Goal: Task Accomplishment & Management: Use online tool/utility

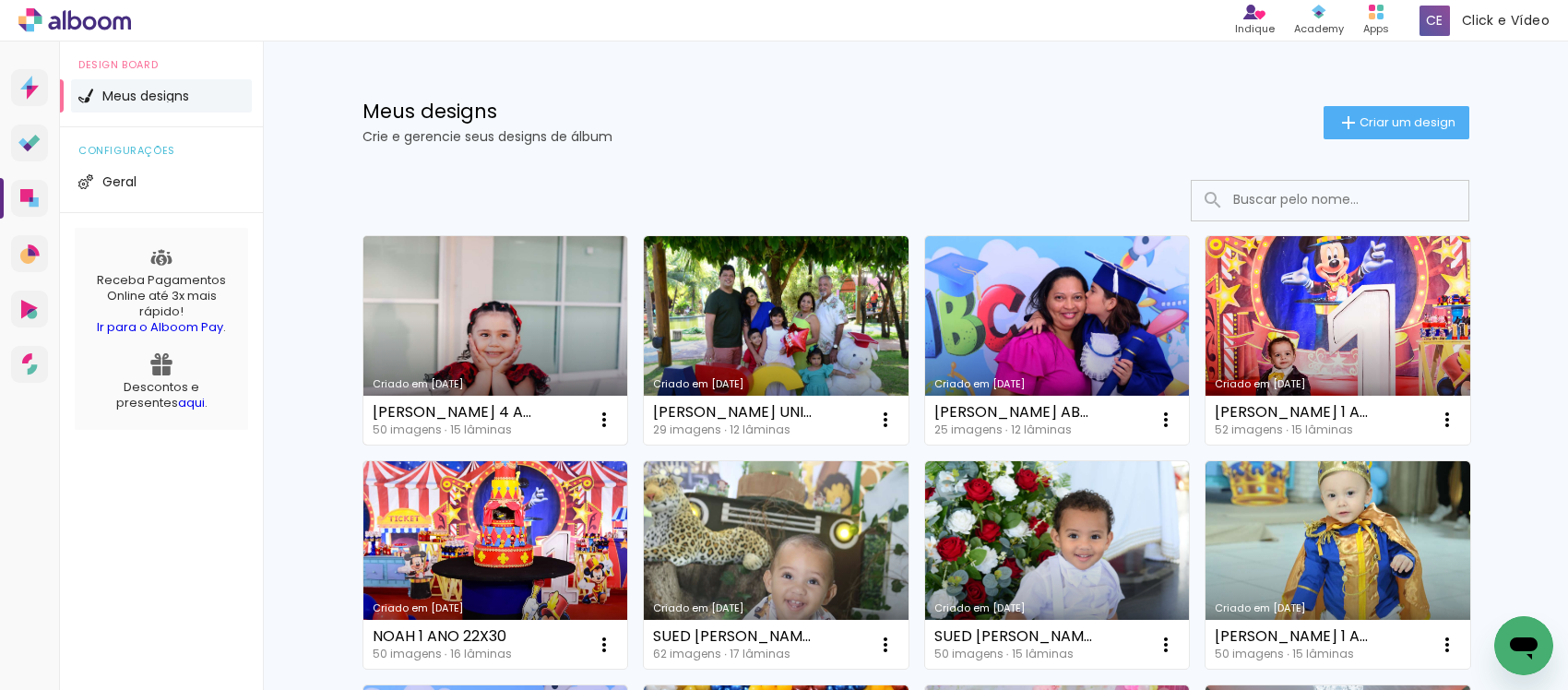
click at [537, 325] on link "Criado em [DATE]" at bounding box center [496, 339] width 265 height 208
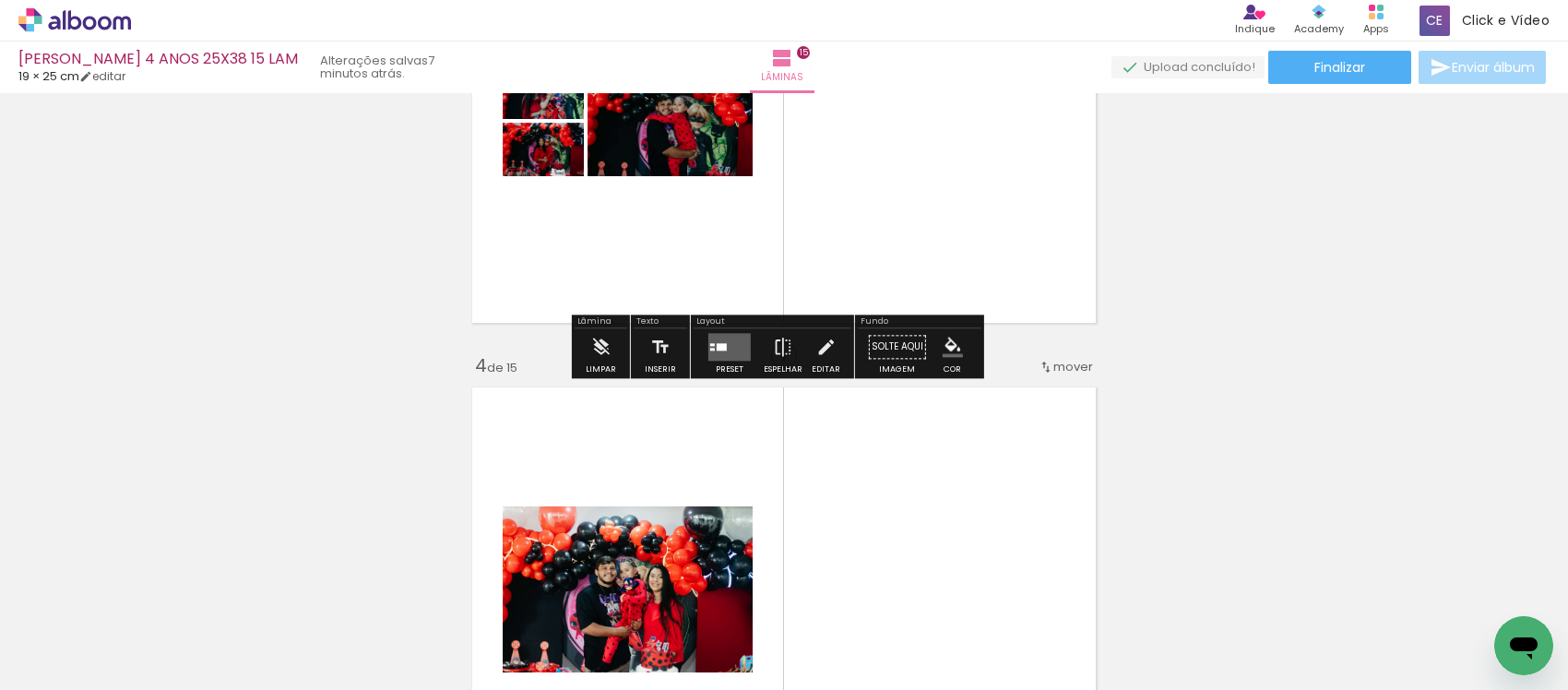
scroll to position [1176, 0]
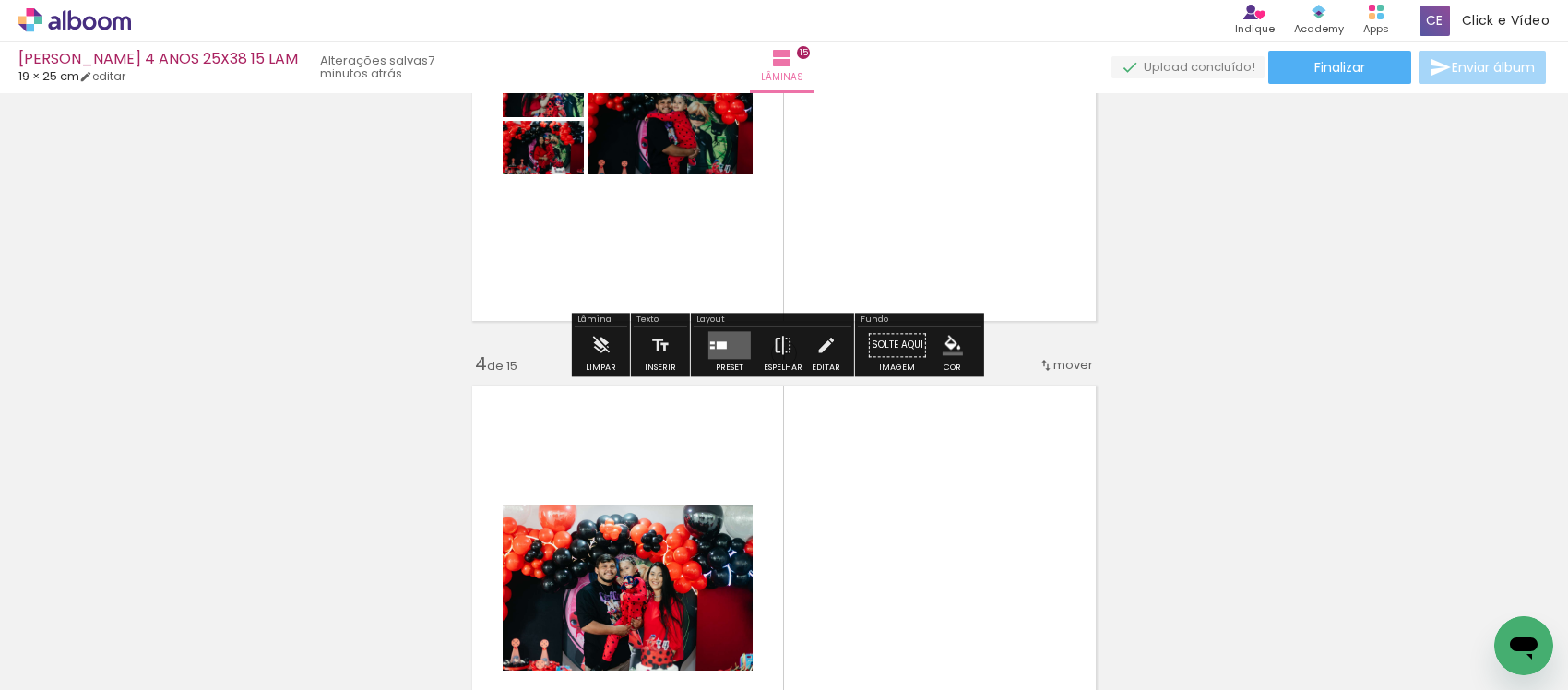
click at [729, 338] on quentale-layouter at bounding box center [730, 345] width 43 height 28
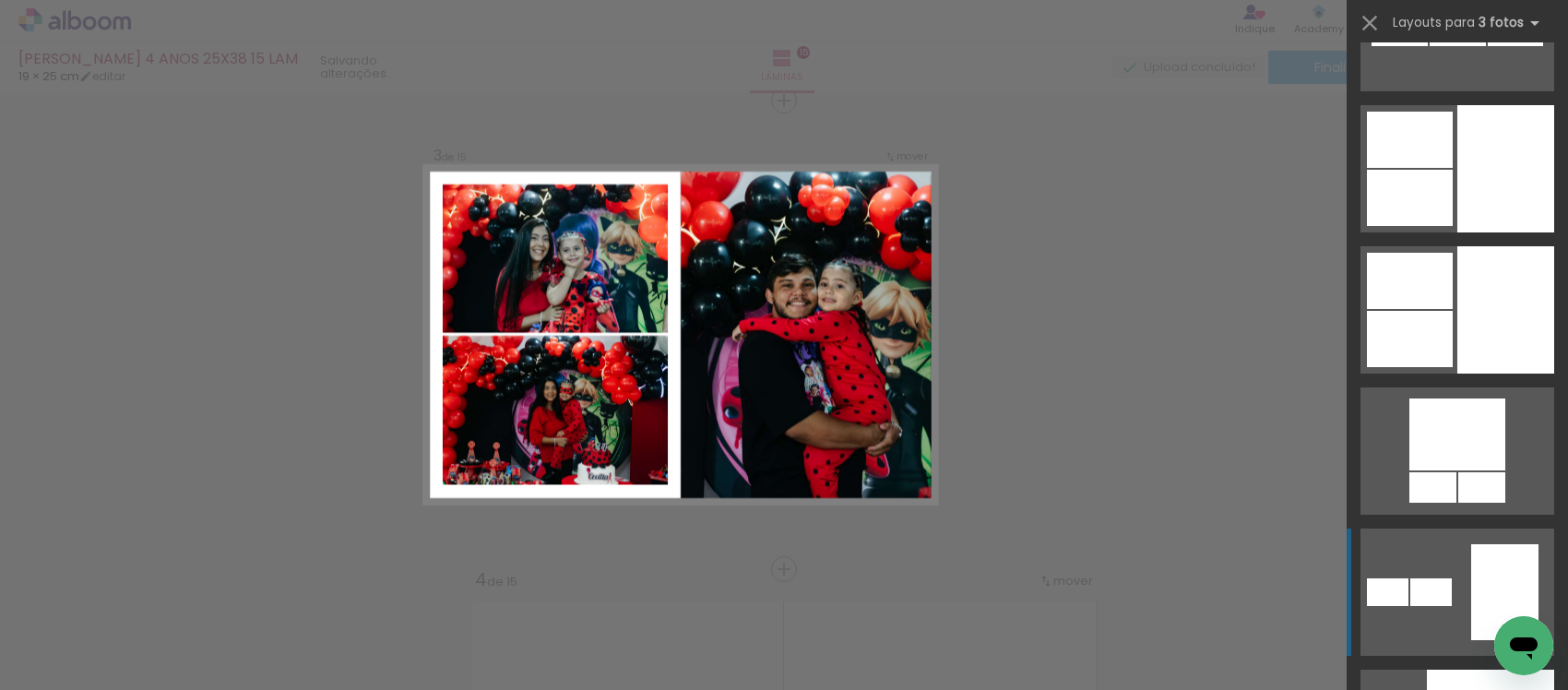
scroll to position [5700, 0]
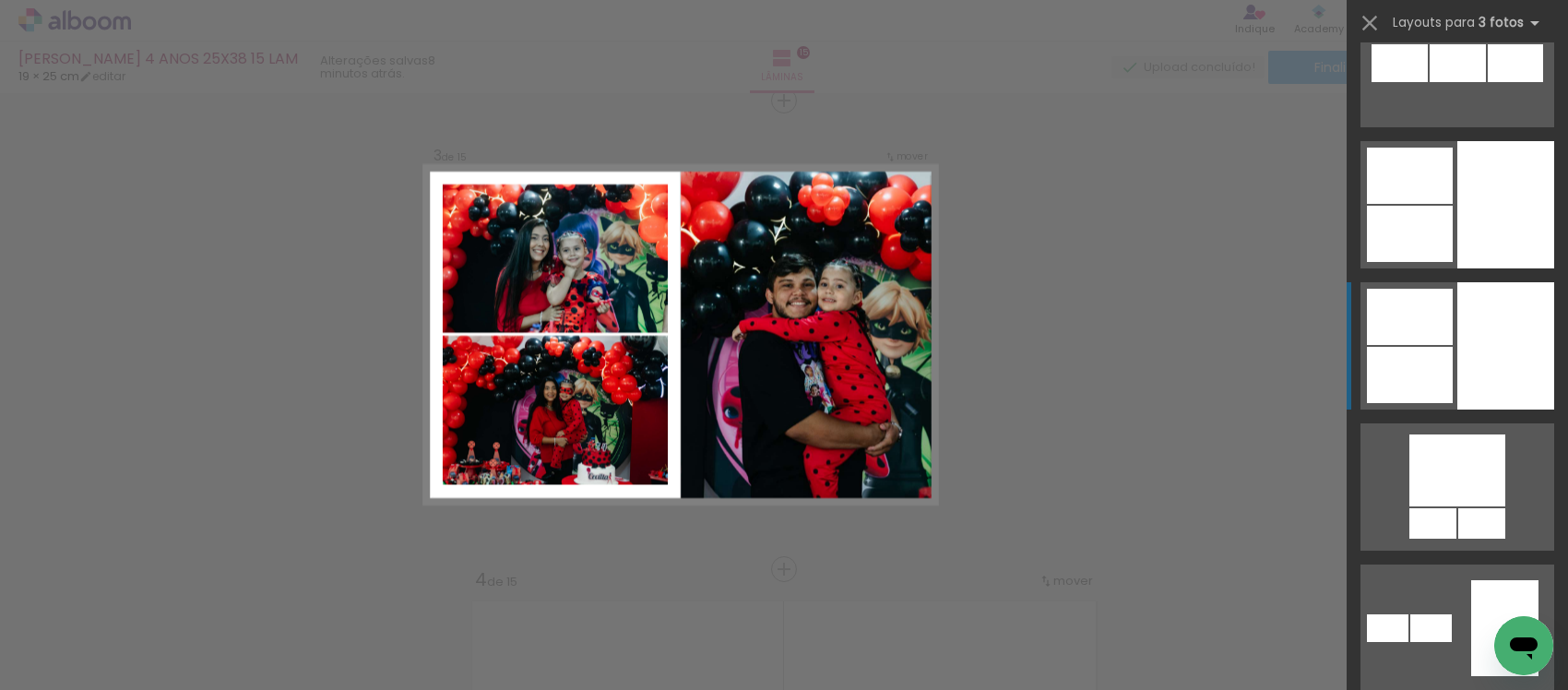
click at [1441, 372] on div at bounding box center [1410, 375] width 86 height 56
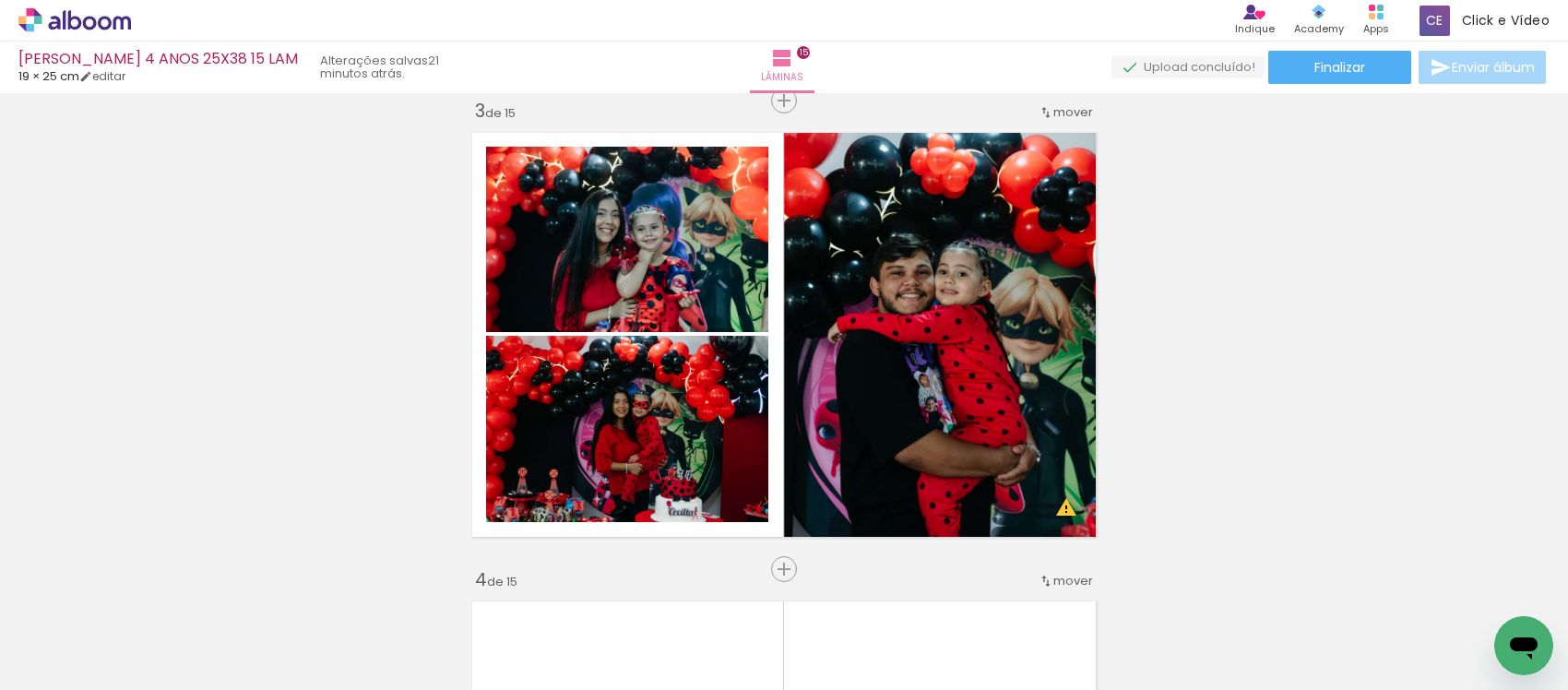
scroll to position [5700, 0]
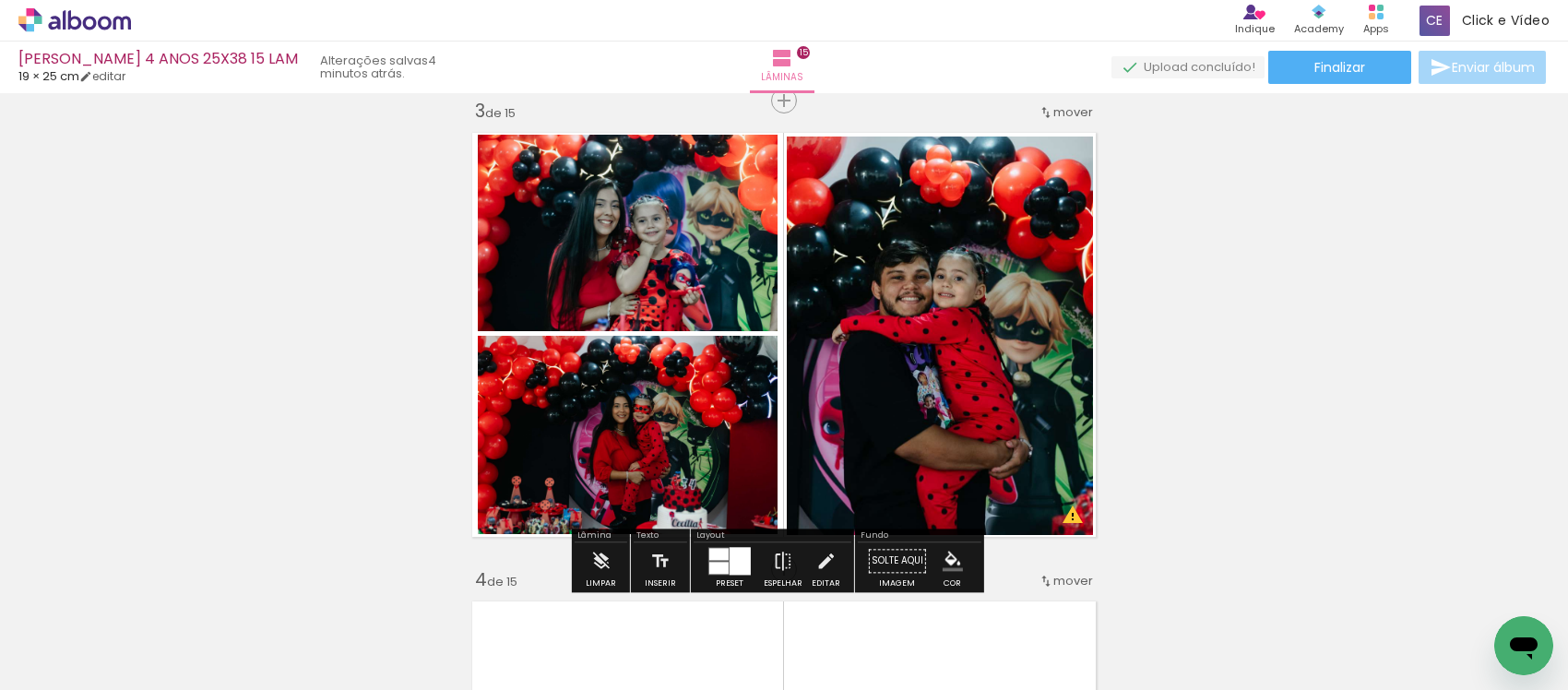
scroll to position [5700, 0]
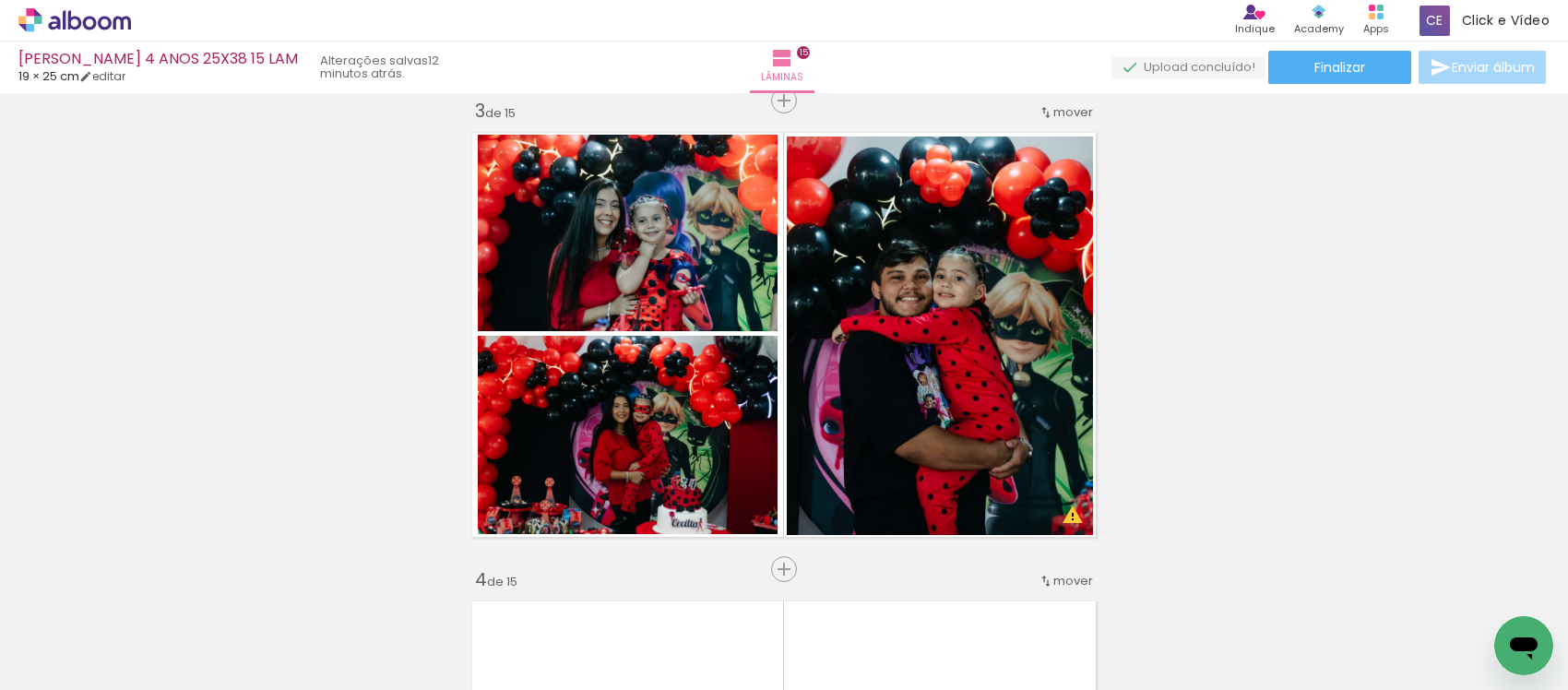
scroll to position [5700, 0]
